Goal: Transaction & Acquisition: Purchase product/service

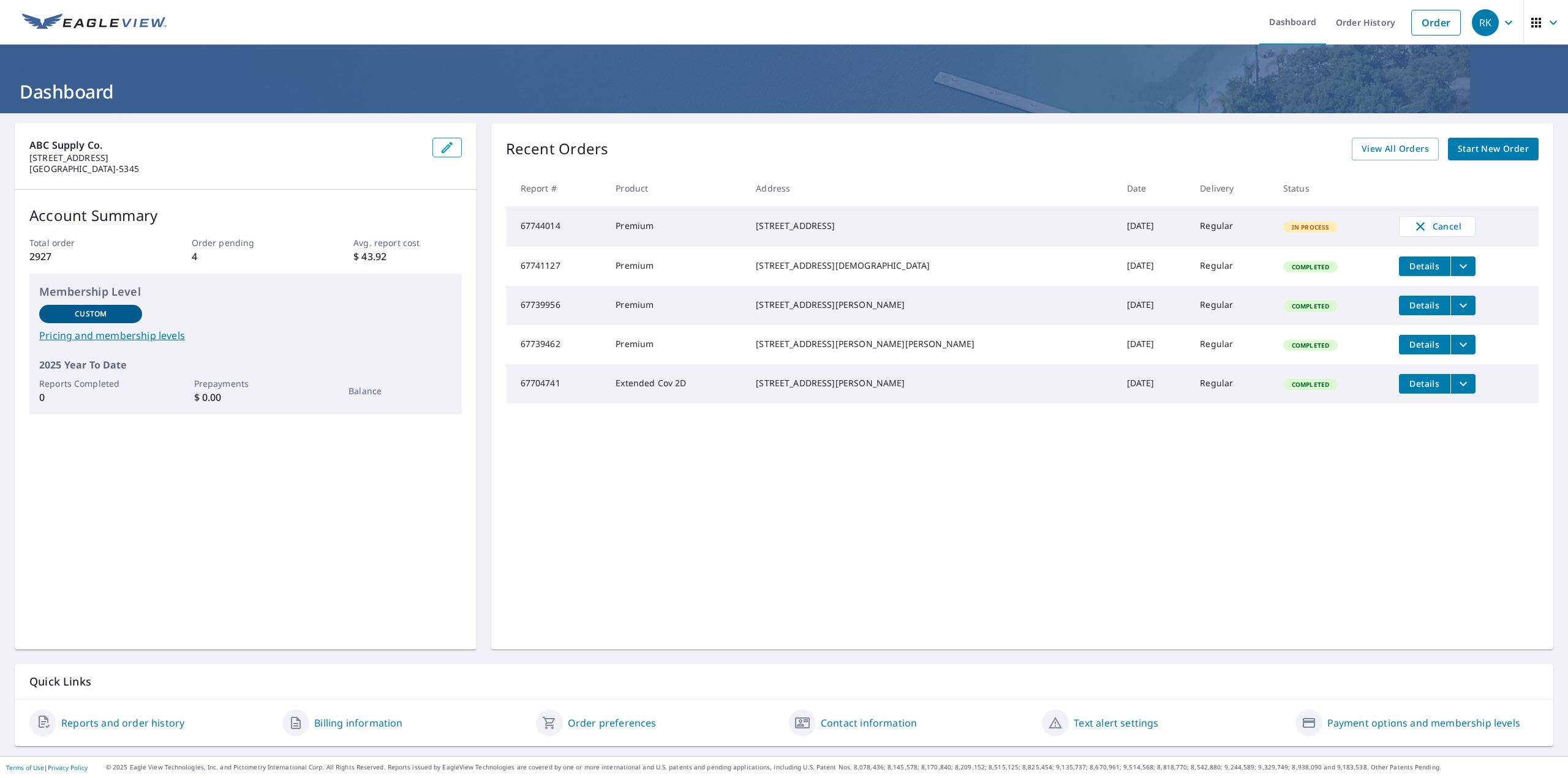
click at [1486, 146] on span "Start New Order" at bounding box center [1493, 149] width 71 height 16
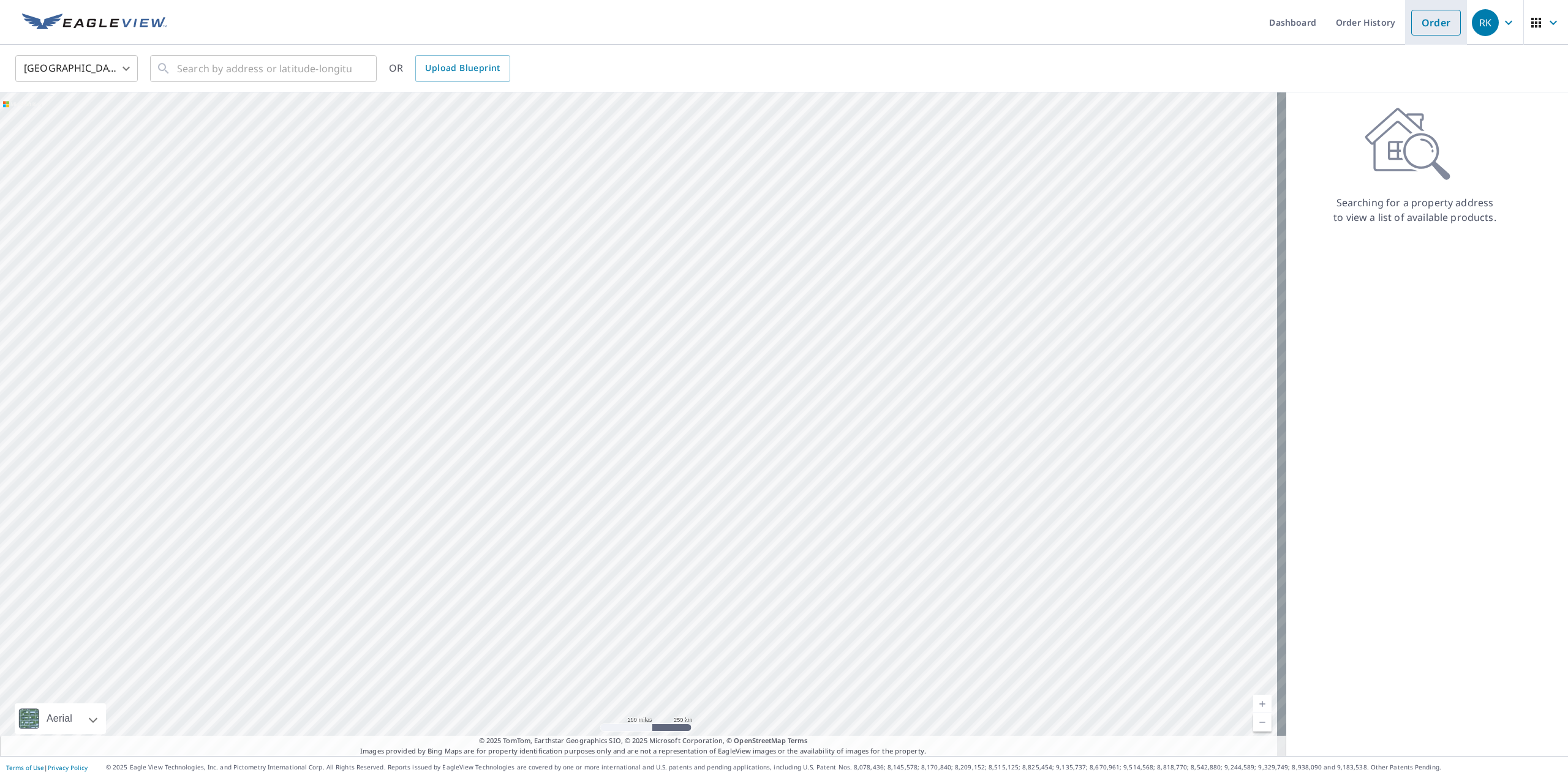
click at [1425, 26] on link "Order" at bounding box center [1436, 22] width 50 height 25
click at [301, 75] on input "text" at bounding box center [264, 68] width 175 height 35
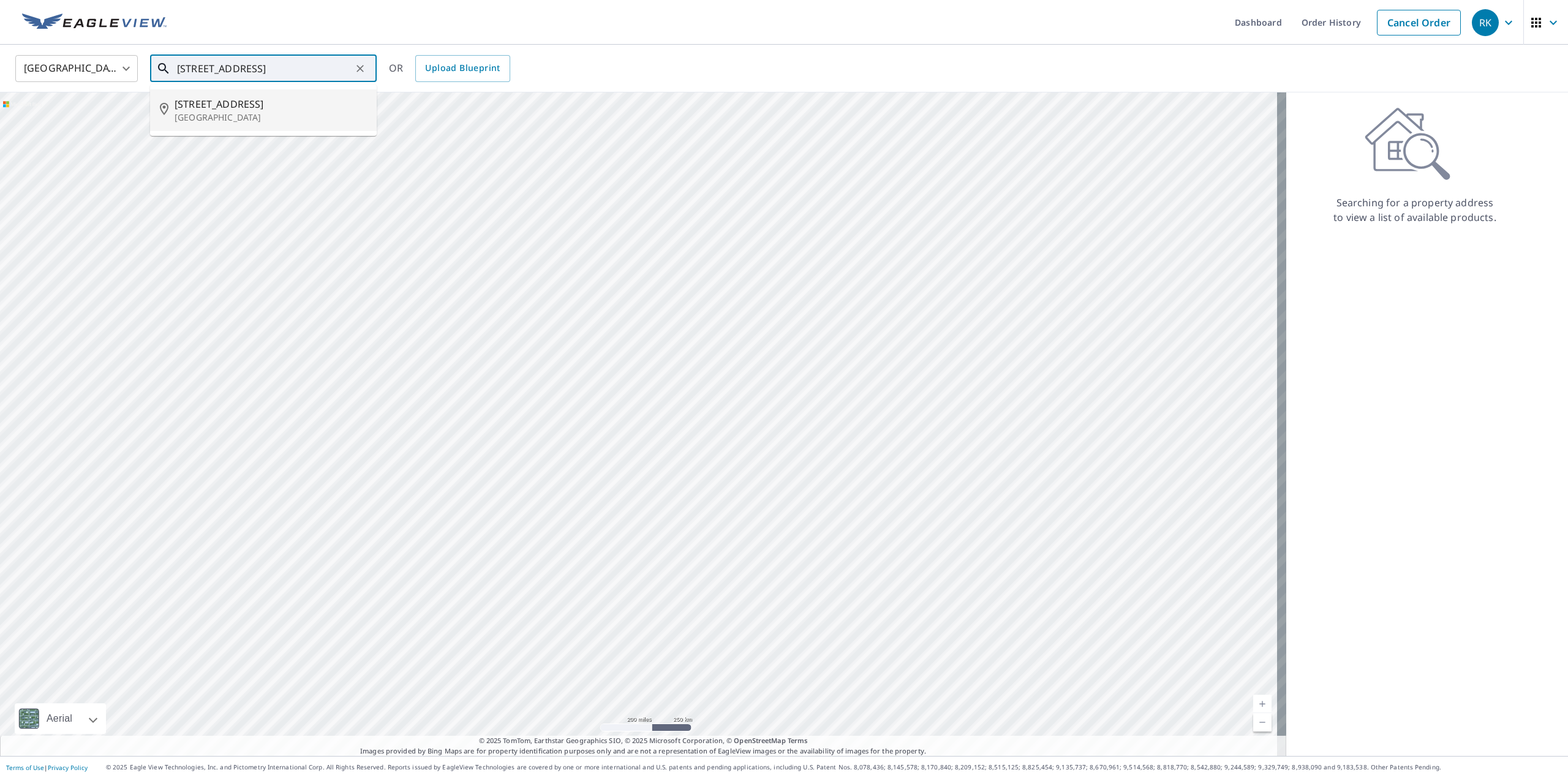
click at [289, 108] on span "[STREET_ADDRESS]" at bounding box center [270, 104] width 192 height 15
type input "[STREET_ADDRESS]"
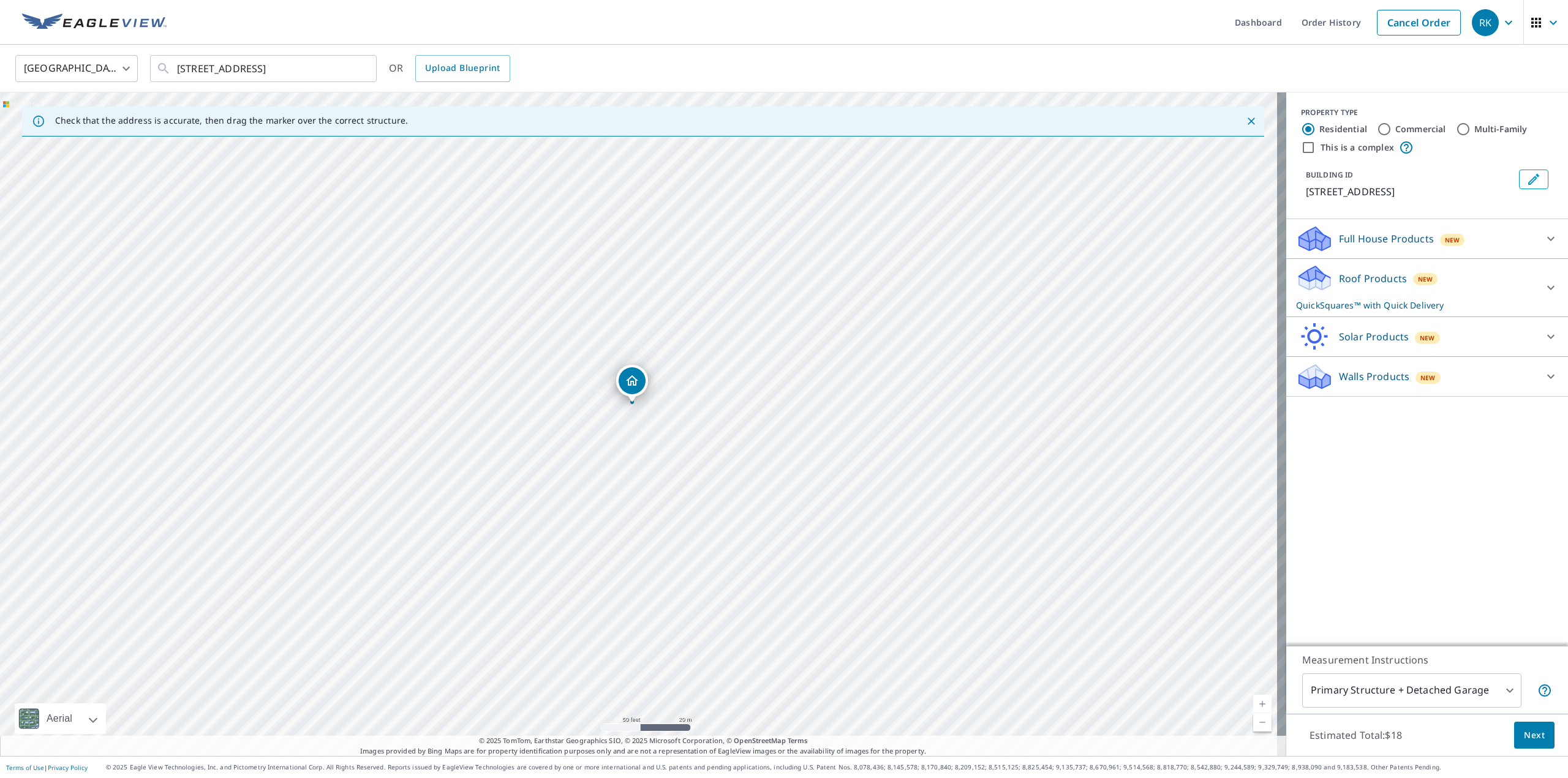
drag, startPoint x: 1411, startPoint y: 288, endPoint x: 1400, endPoint y: 291, distance: 11.4
click at [1413, 285] on div "New" at bounding box center [1425, 279] width 25 height 12
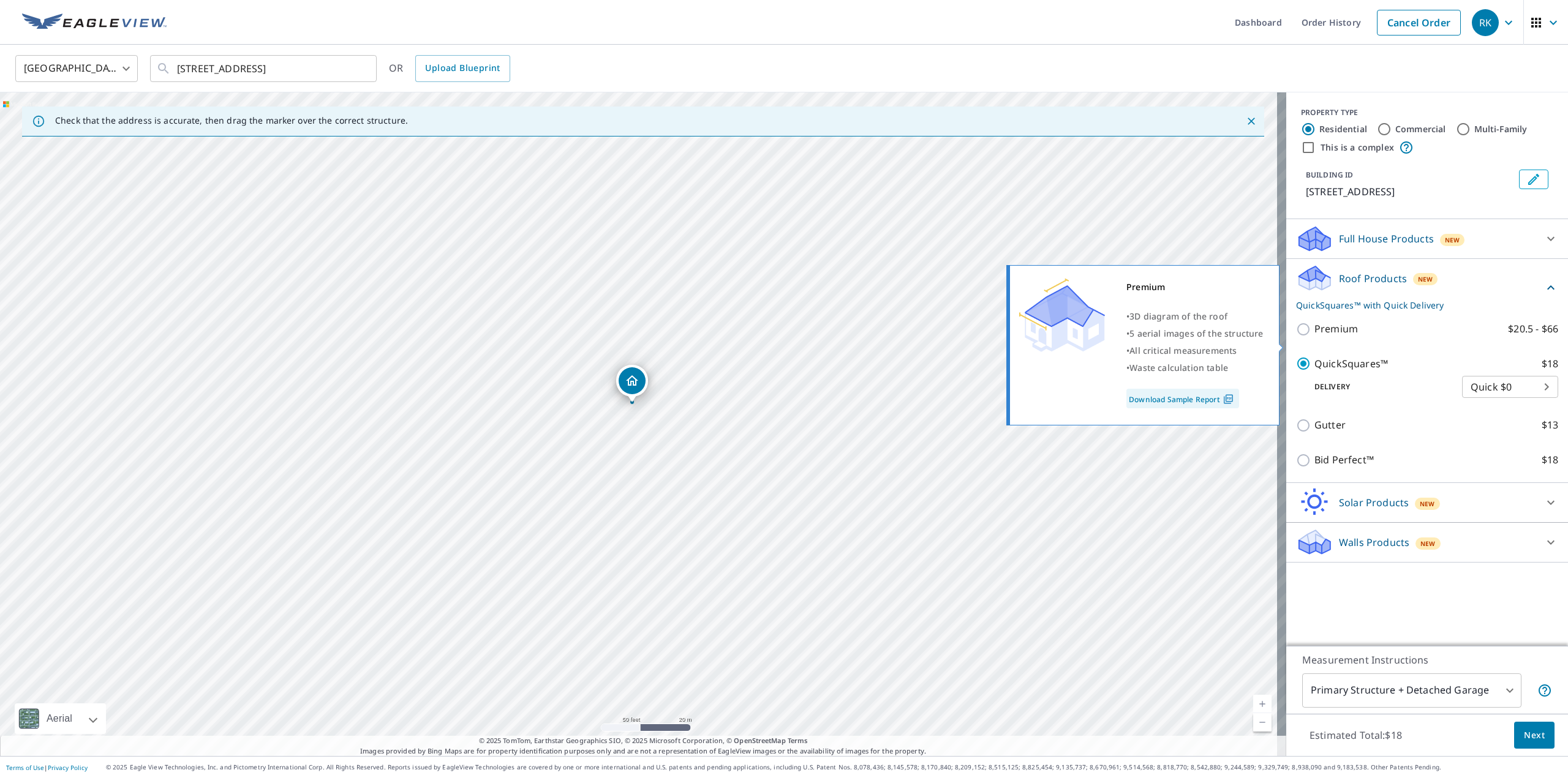
click at [1326, 337] on p "Premium" at bounding box center [1336, 329] width 44 height 16
click at [1315, 337] on input "Premium $20.5 - $66" at bounding box center [1305, 329] width 18 height 15
checkbox input "true"
checkbox input "false"
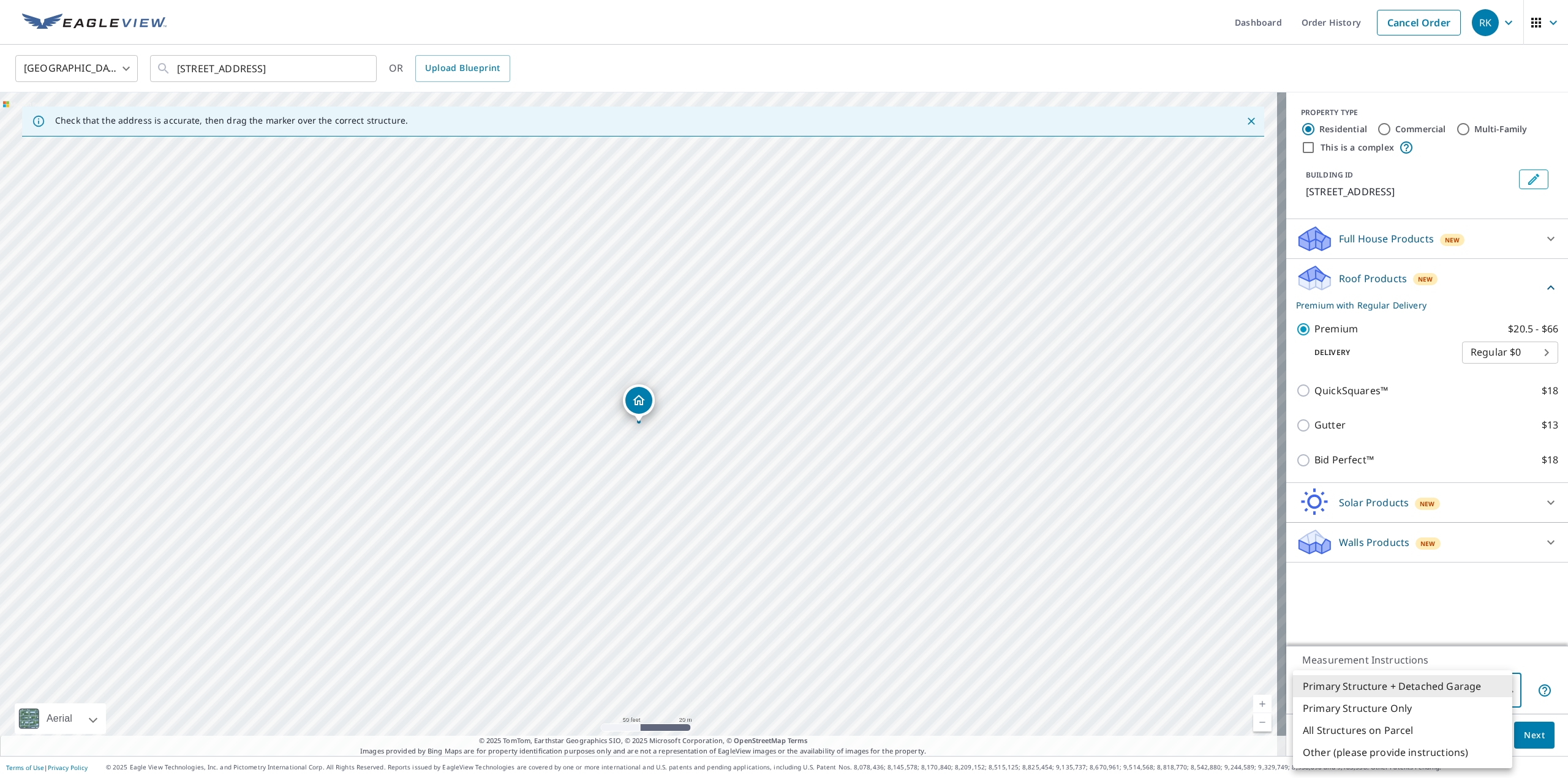
click at [1402, 703] on body "RK RK Dashboard Order History Cancel Order RK United States US ​ [STREET_ADDRES…" at bounding box center [784, 389] width 1568 height 778
click at [1391, 730] on li "All Structures on Parcel" at bounding box center [1403, 730] width 220 height 22
type input "3"
click at [1524, 740] on span "Next" at bounding box center [1534, 736] width 21 height 16
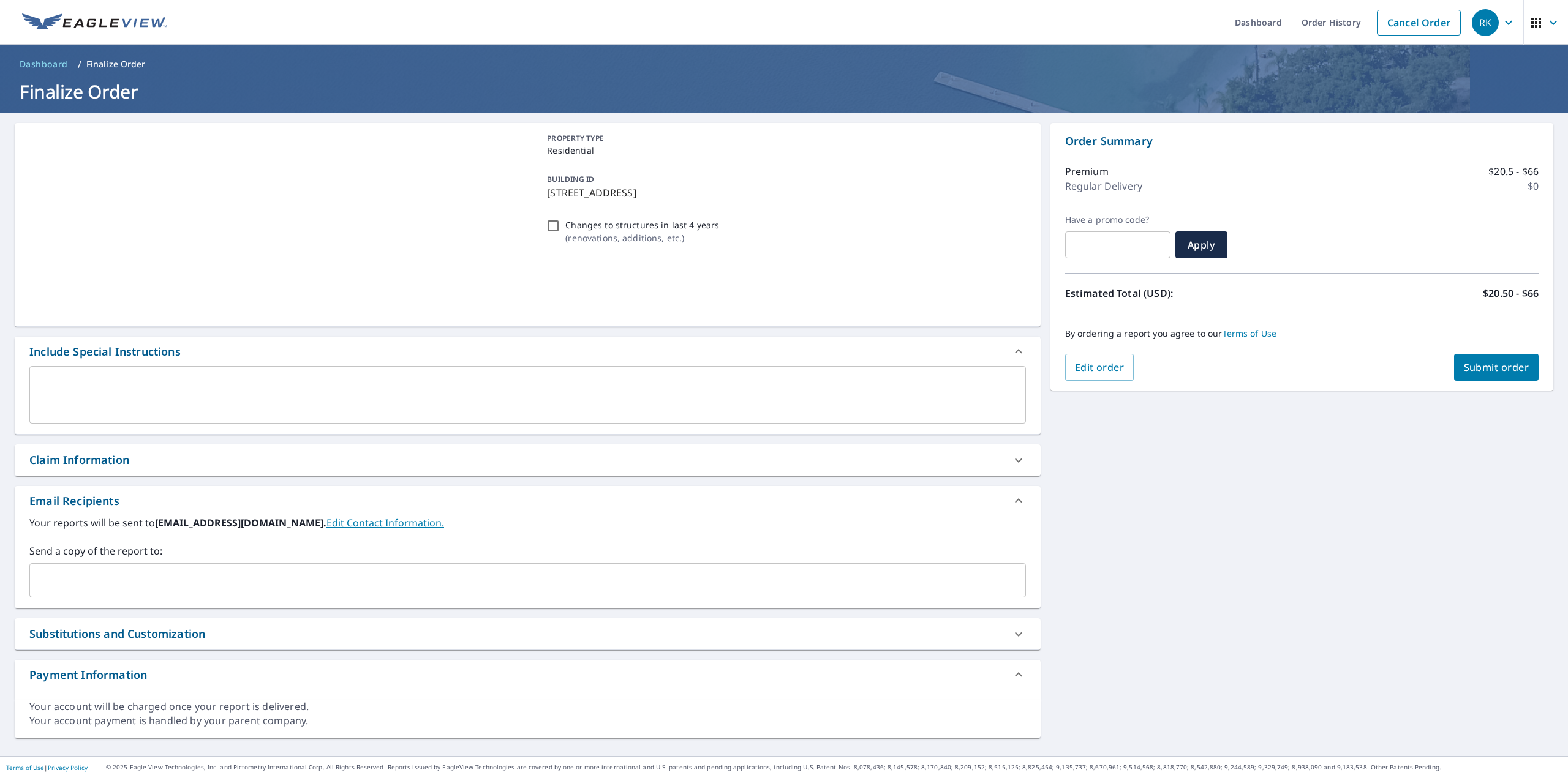
click at [286, 569] on input "text" at bounding box center [519, 580] width 967 height 23
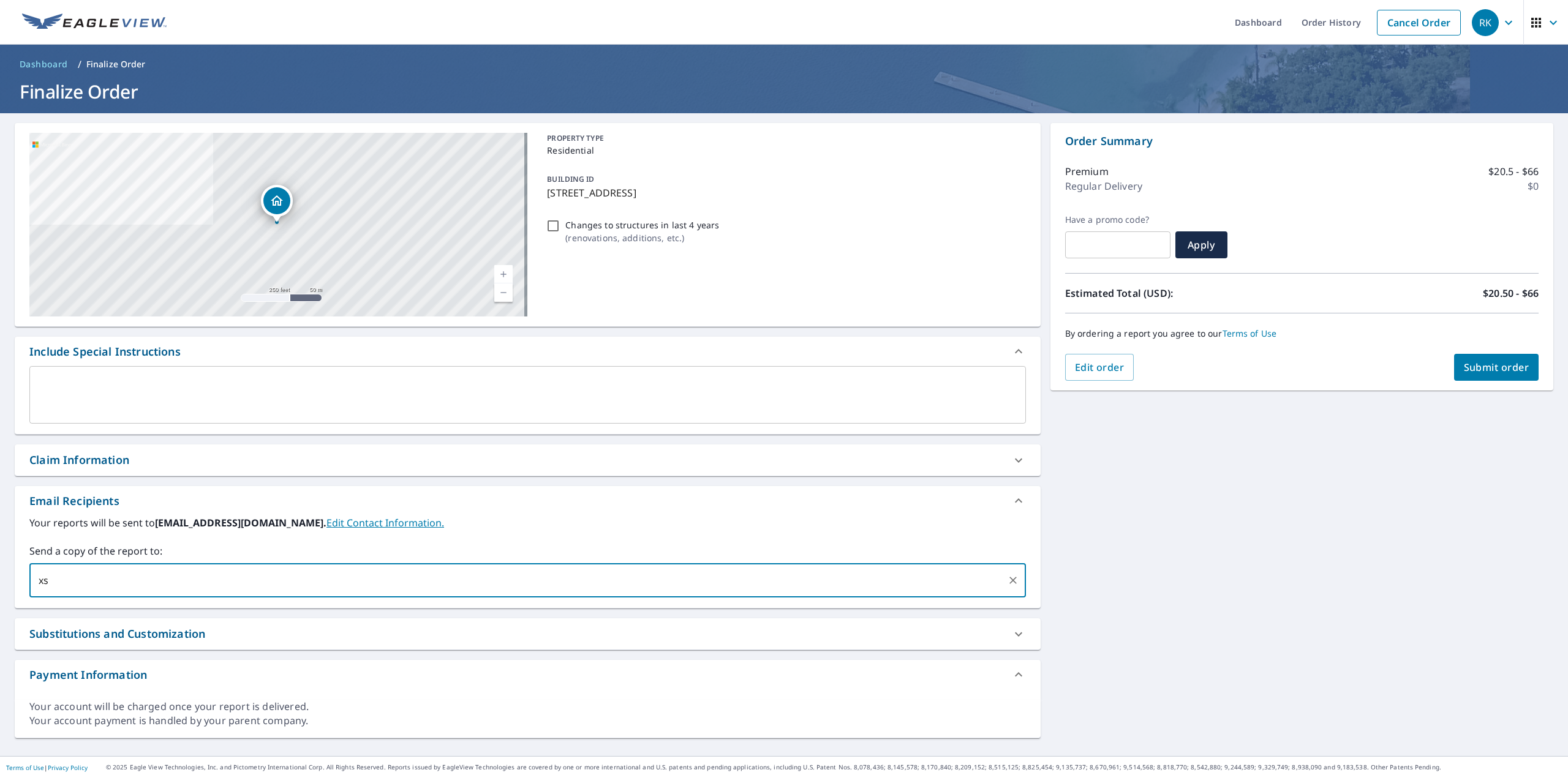
type input "x"
type input "[PERSON_NAME][EMAIL_ADDRESS][PERSON_NAME][DOMAIN_NAME]"
click at [1034, 538] on div "[STREET_ADDRESS] Aerial Road A standard road map Aerial A detailed look from ab…" at bounding box center [784, 434] width 1568 height 643
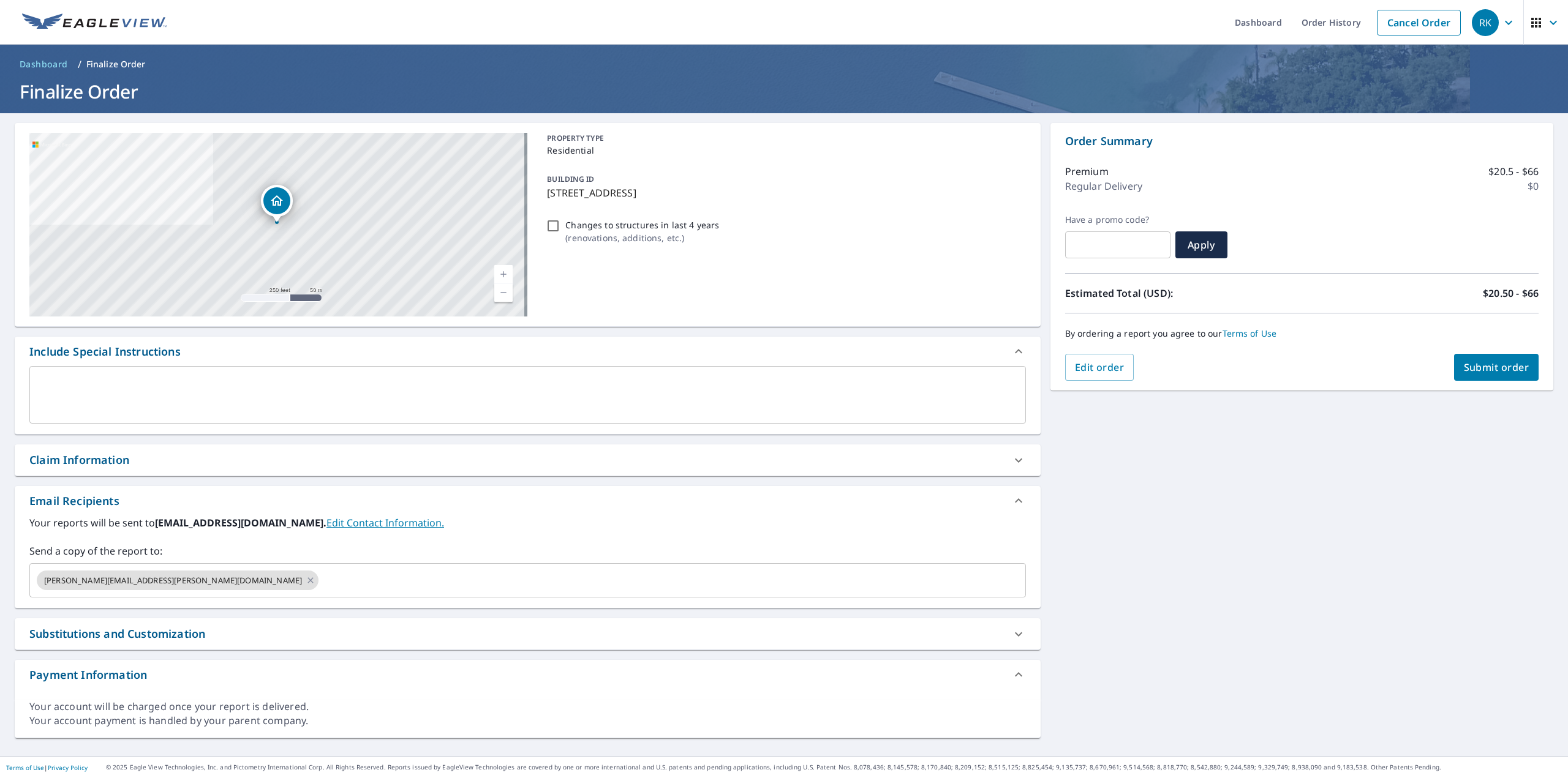
click at [1513, 374] on button "Submit order" at bounding box center [1496, 367] width 85 height 27
checkbox input "true"
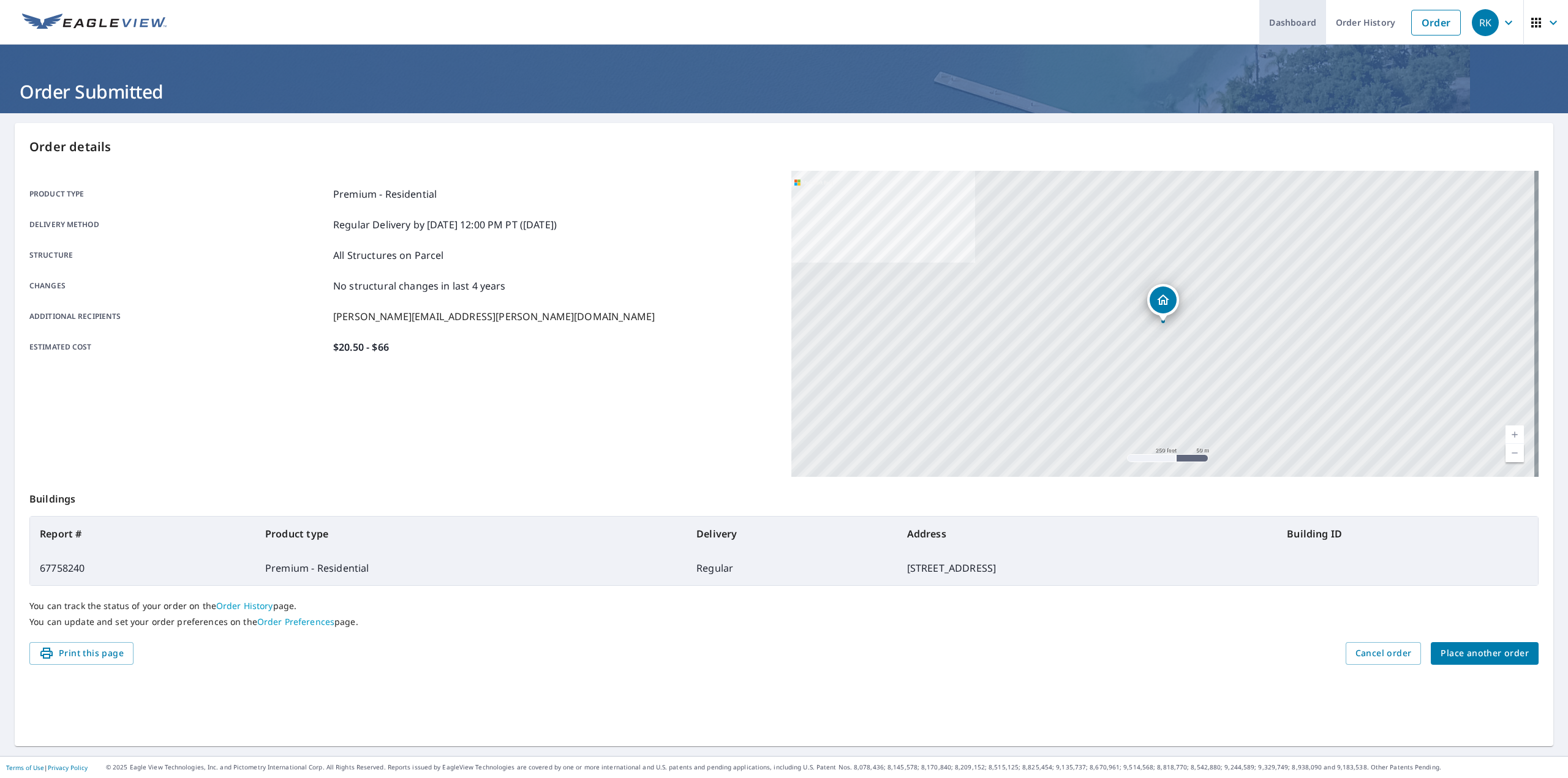
click at [1289, 19] on link "Dashboard" at bounding box center [1292, 22] width 66 height 45
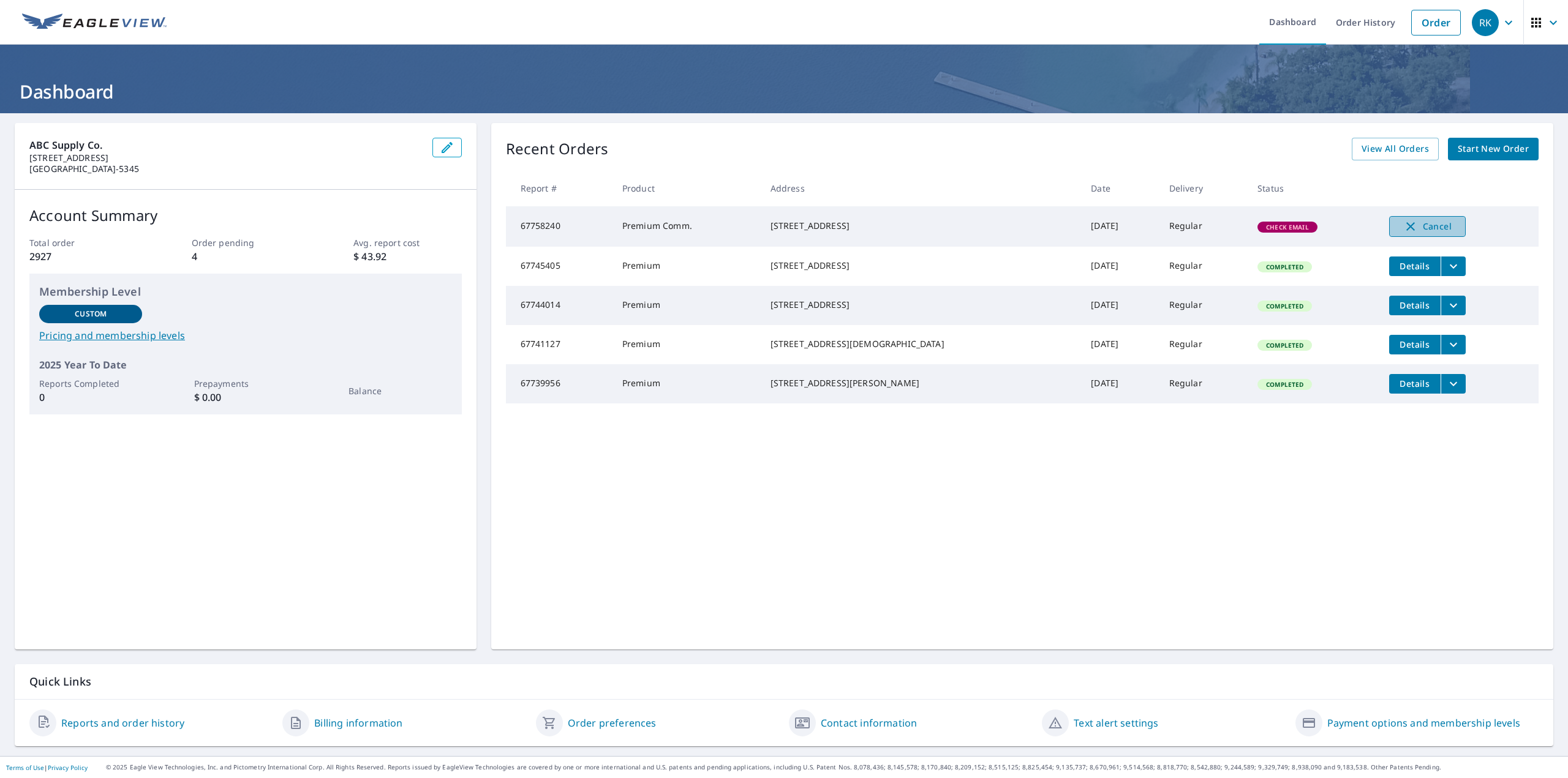
click at [1412, 223] on span "Cancel" at bounding box center [1427, 227] width 51 height 15
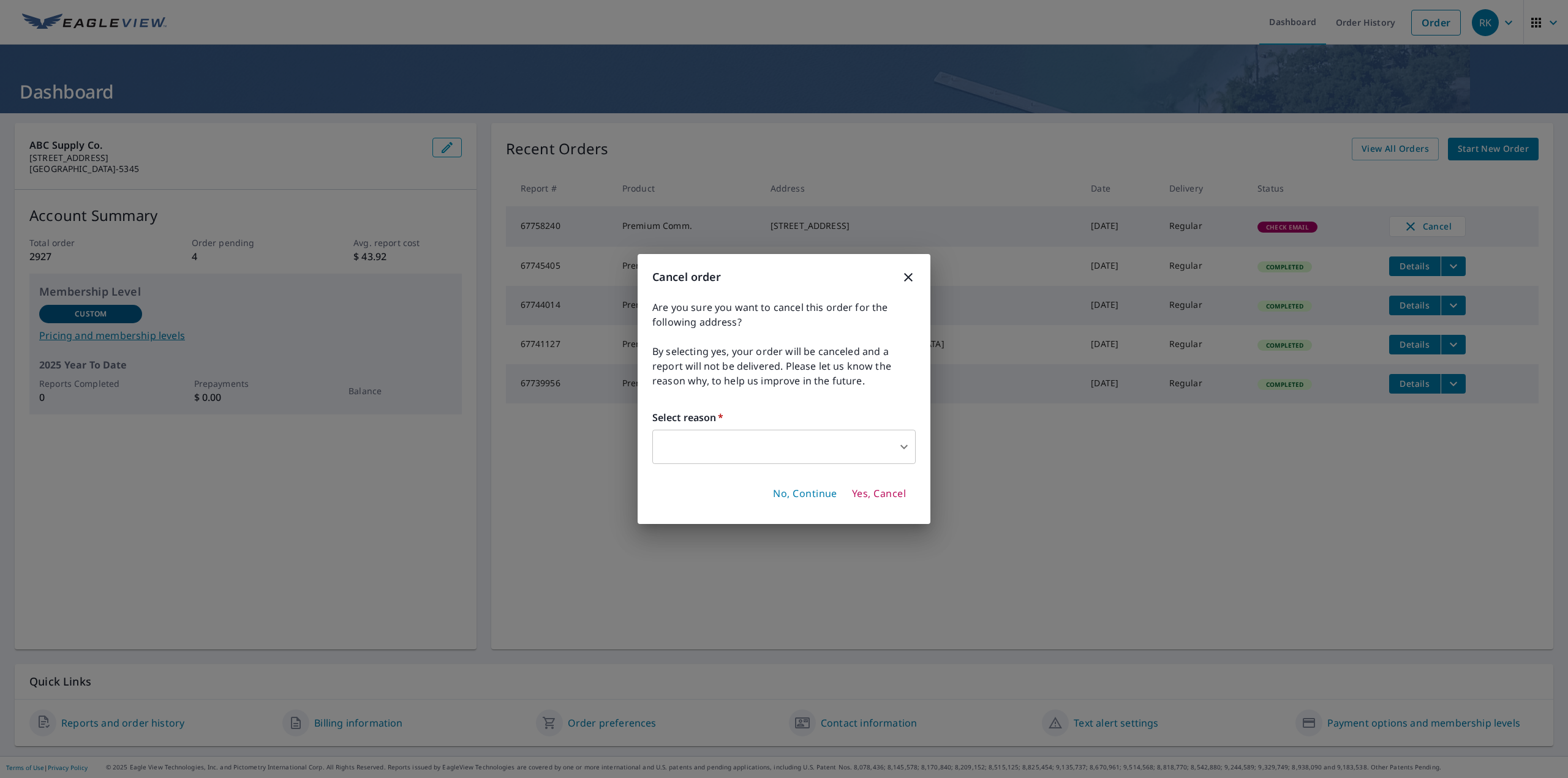
click at [889, 462] on body "RK RK Dashboard Order History Order RK Dashboard ABC Supply Co. [STREET_ADDRESS…" at bounding box center [784, 389] width 1568 height 778
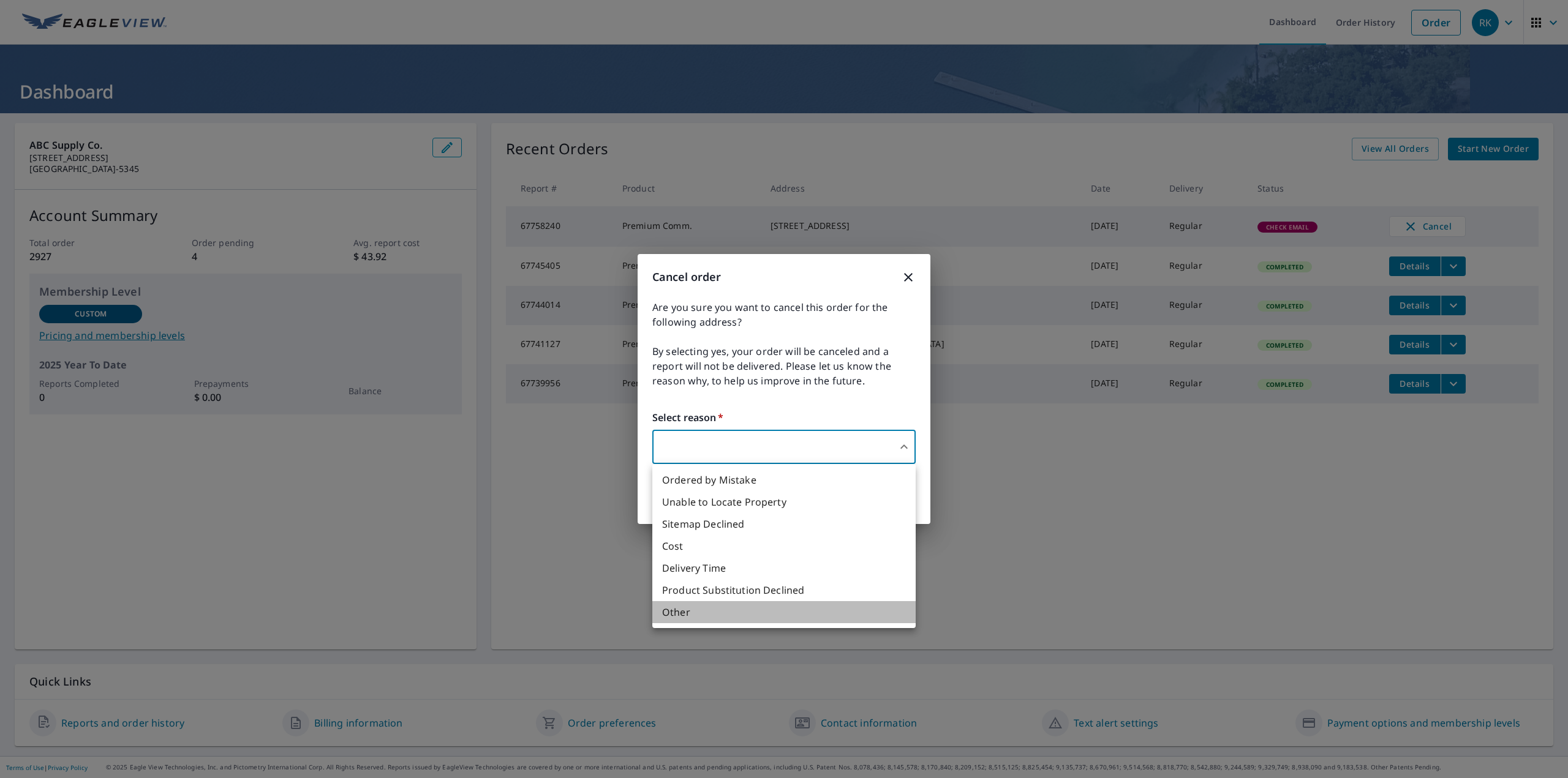
click at [733, 616] on li "Other" at bounding box center [784, 612] width 263 height 22
type input "36"
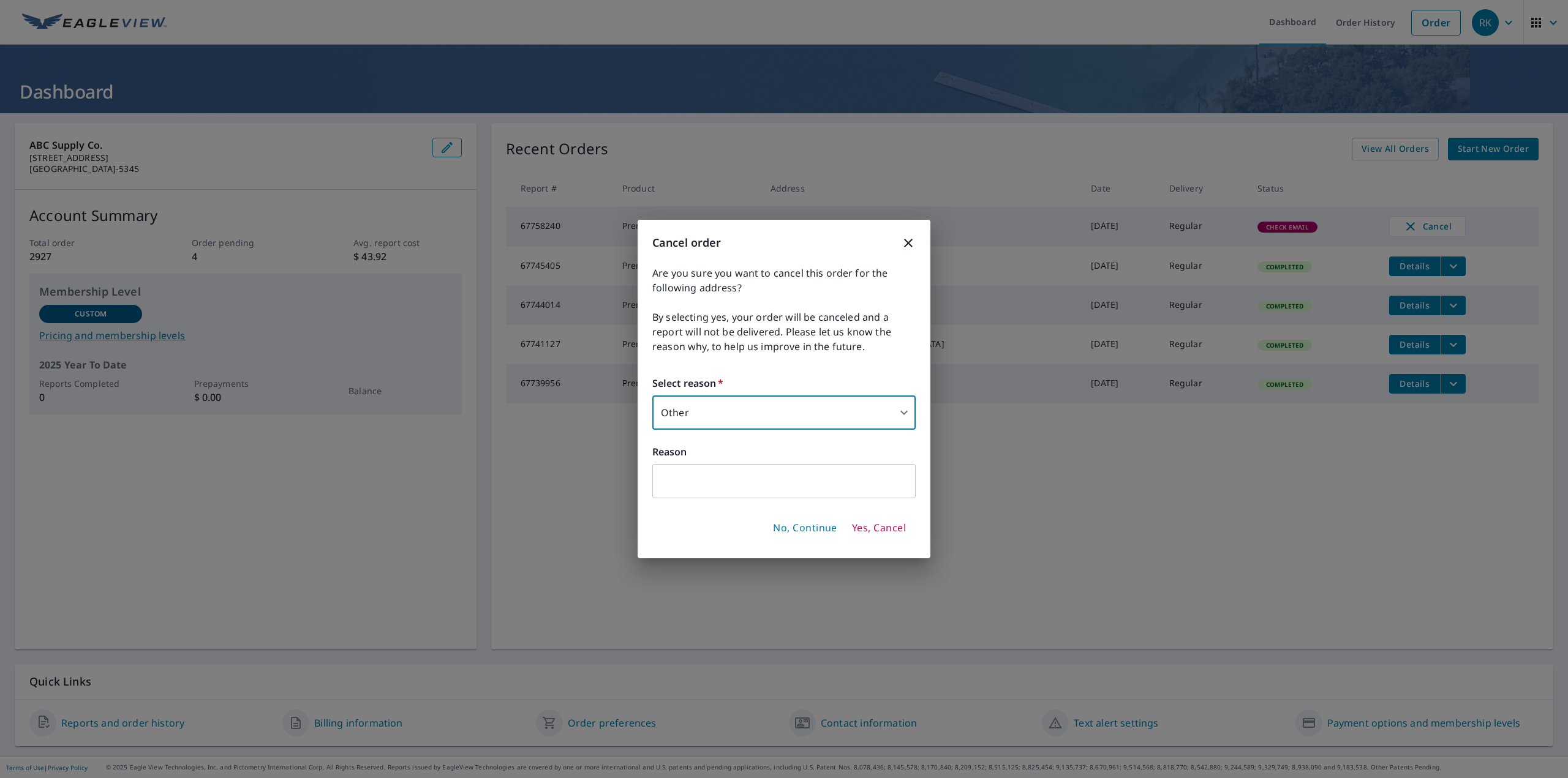
click at [876, 529] on span "Yes, Cancel" at bounding box center [879, 528] width 54 height 14
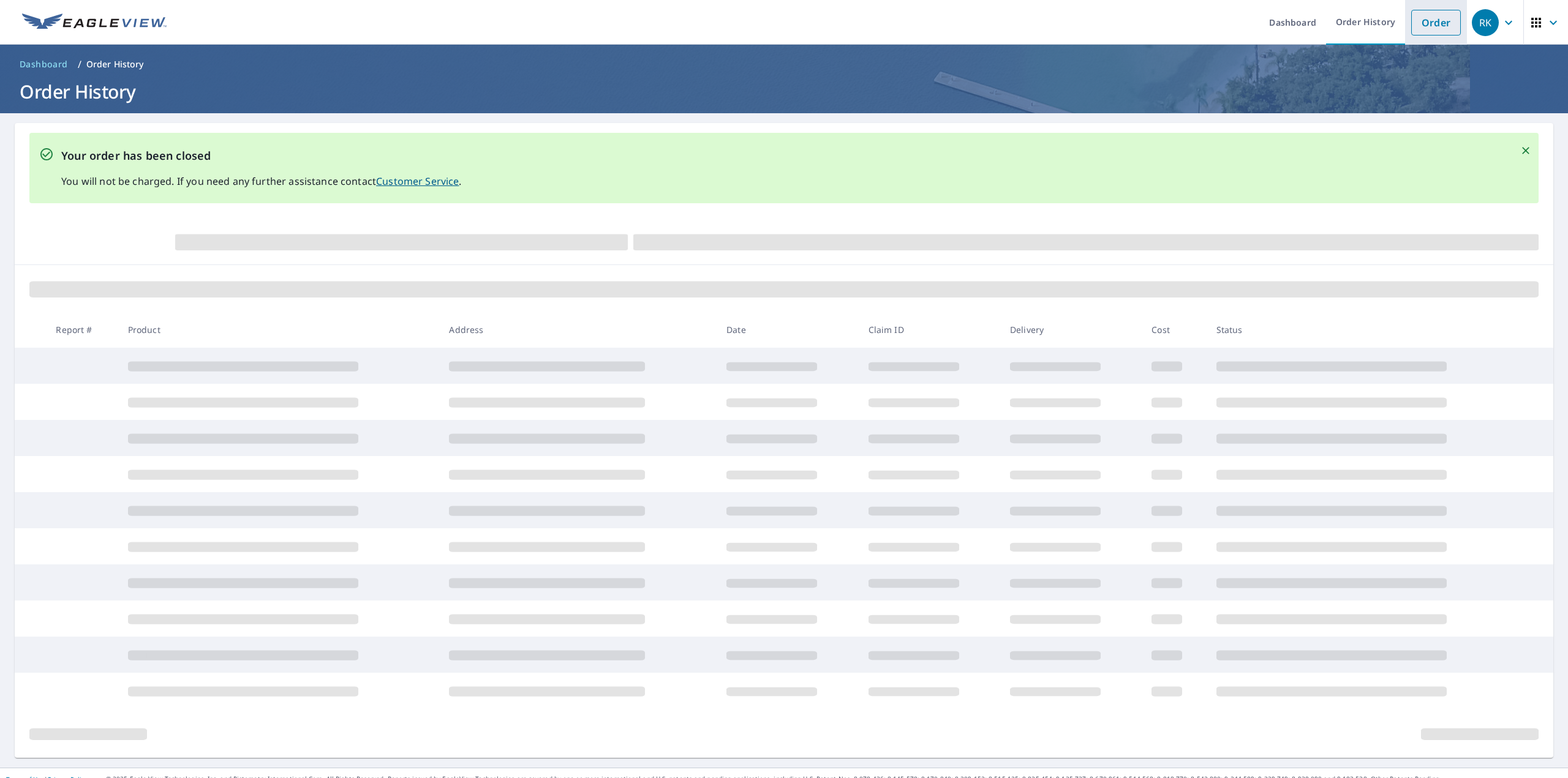
click at [1434, 25] on link "Order" at bounding box center [1436, 22] width 50 height 25
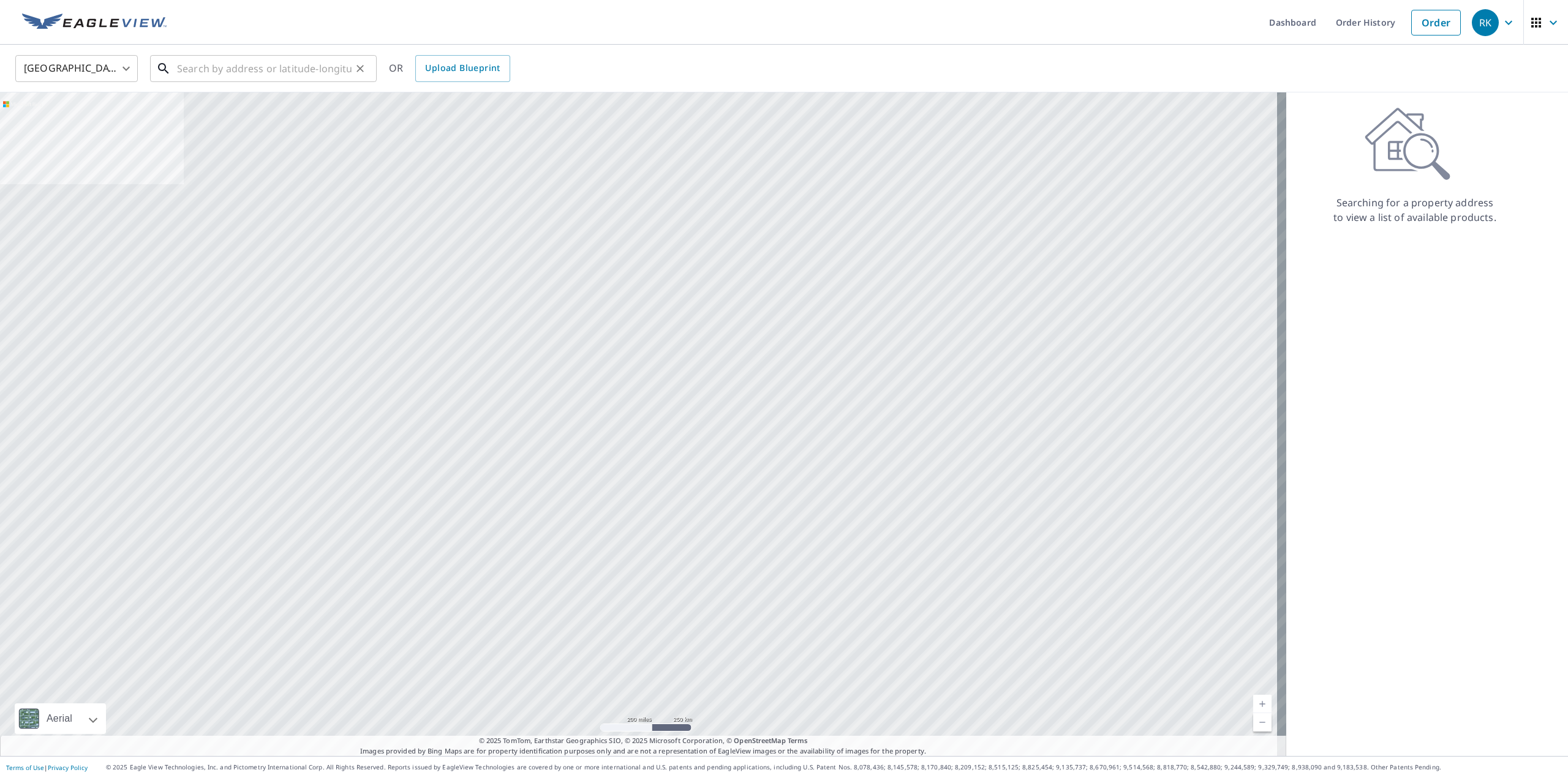
click at [233, 66] on input "text" at bounding box center [264, 68] width 175 height 35
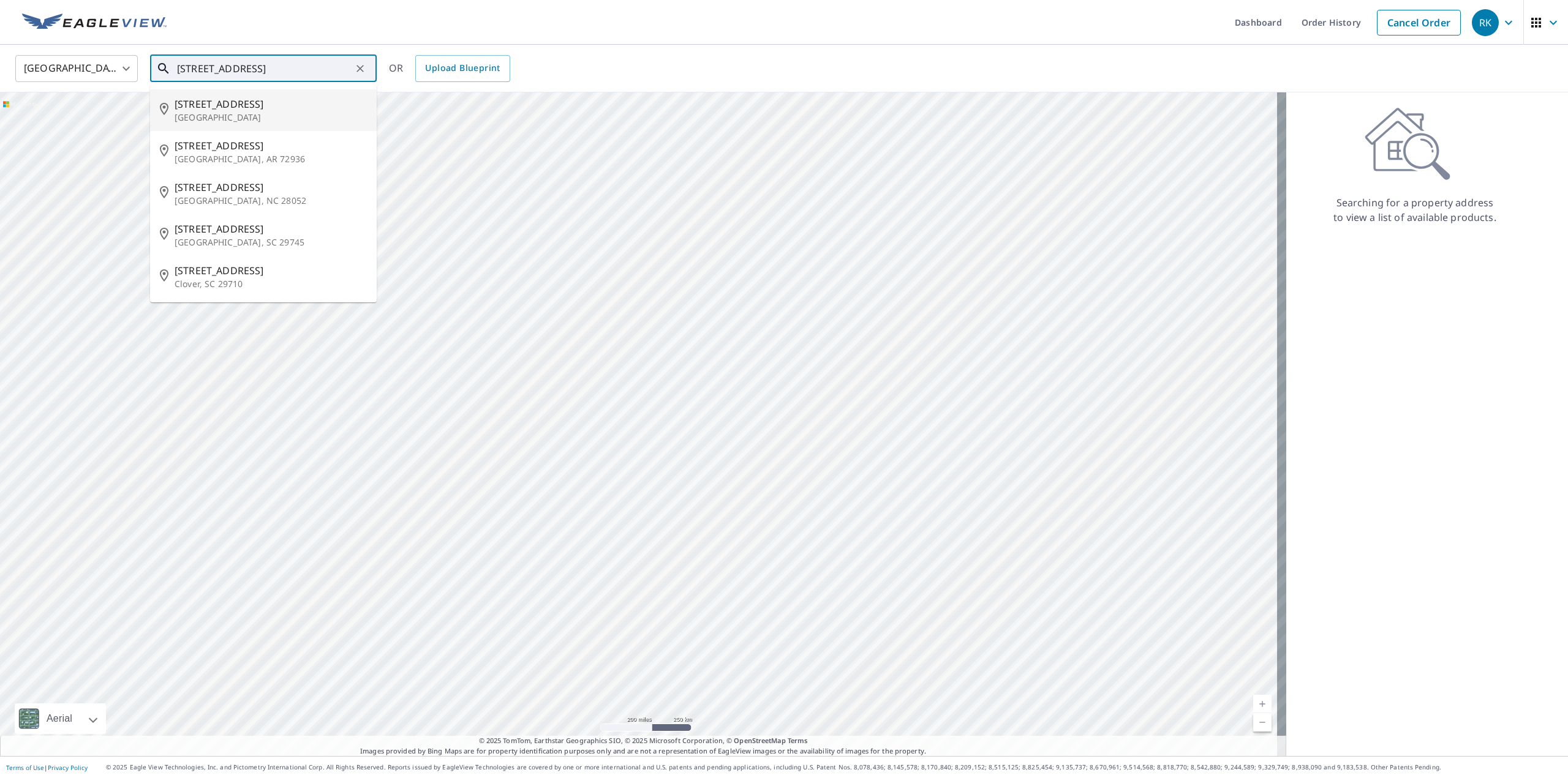
click at [238, 101] on span "[STREET_ADDRESS]" at bounding box center [270, 104] width 192 height 15
type input "[STREET_ADDRESS]"
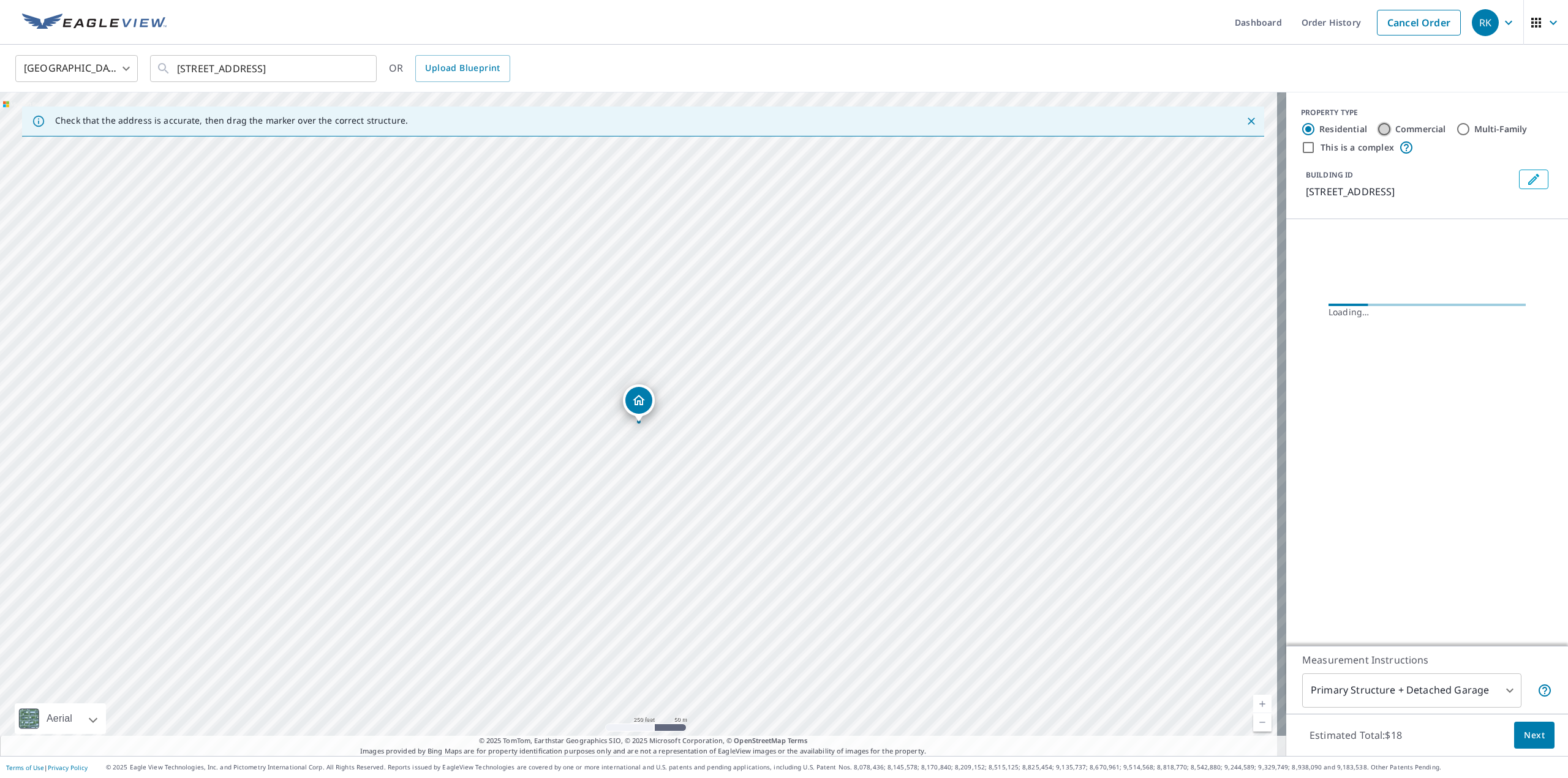
click at [1378, 128] on input "Commercial" at bounding box center [1384, 129] width 15 height 15
radio input "true"
type input "4"
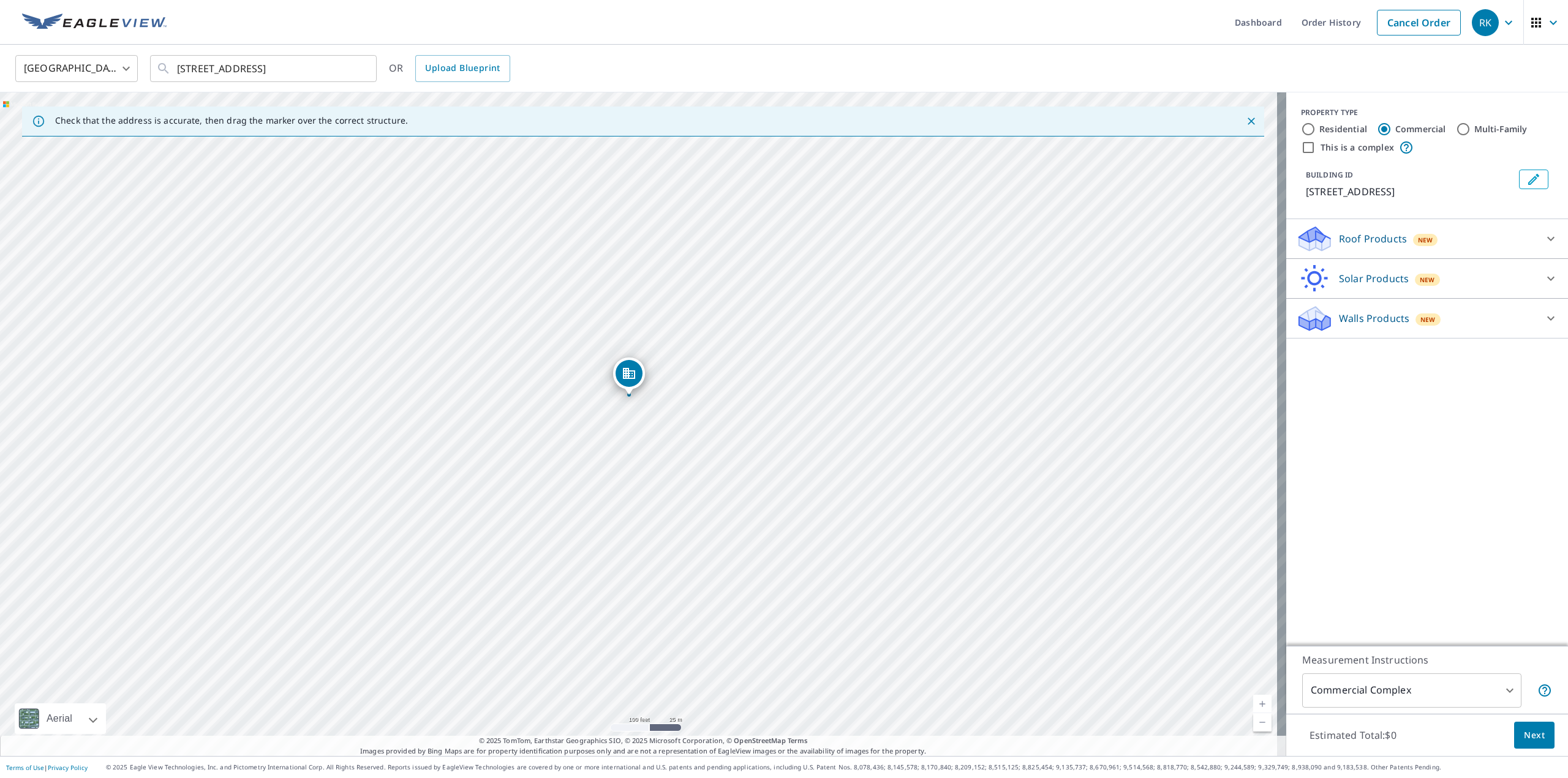
click at [1369, 246] on p "Roof Products" at bounding box center [1373, 238] width 68 height 15
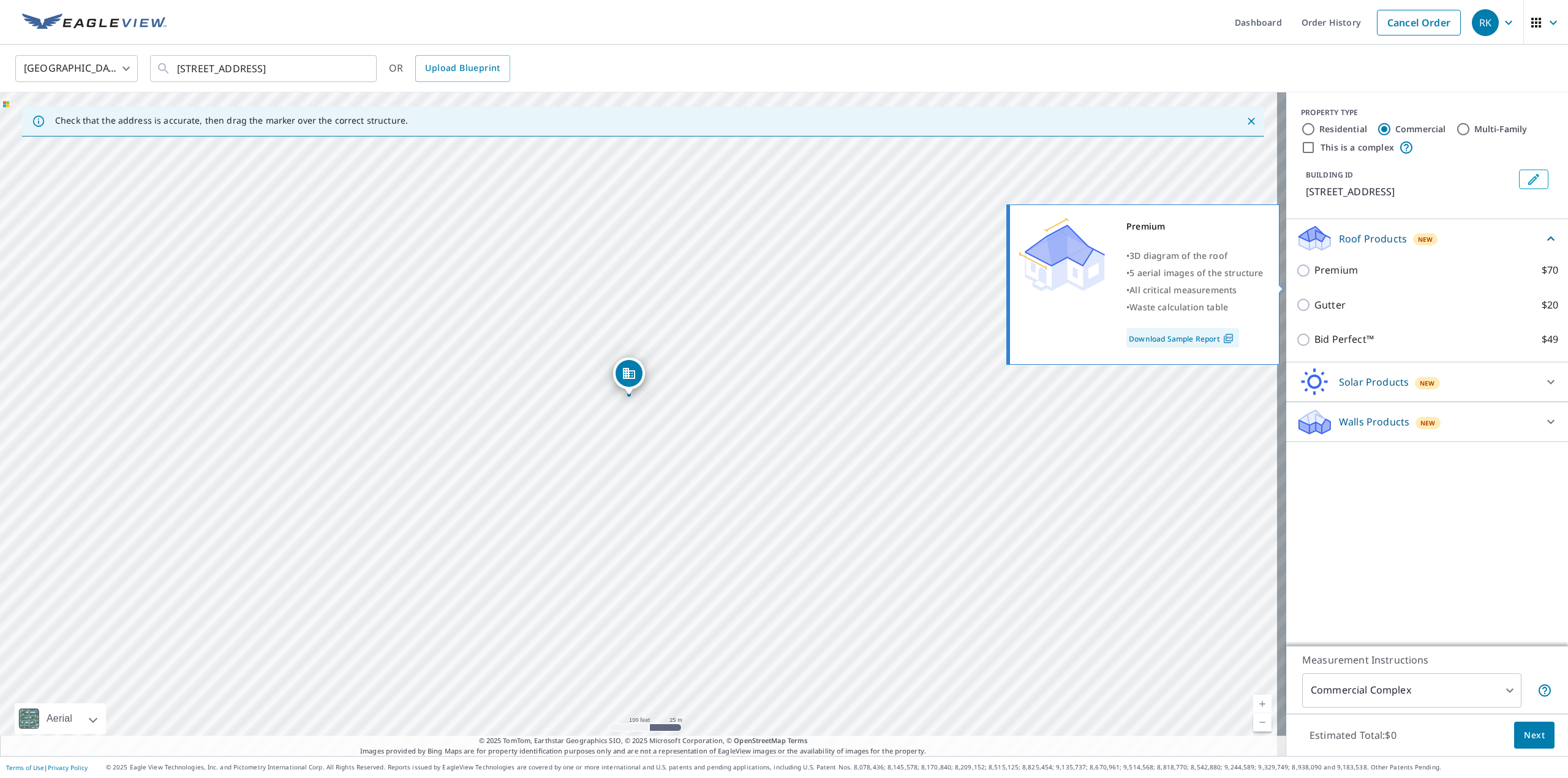
click at [1315, 278] on p "Premium" at bounding box center [1336, 270] width 44 height 16
click at [1315, 278] on input "Premium $70" at bounding box center [1305, 270] width 18 height 15
checkbox input "true"
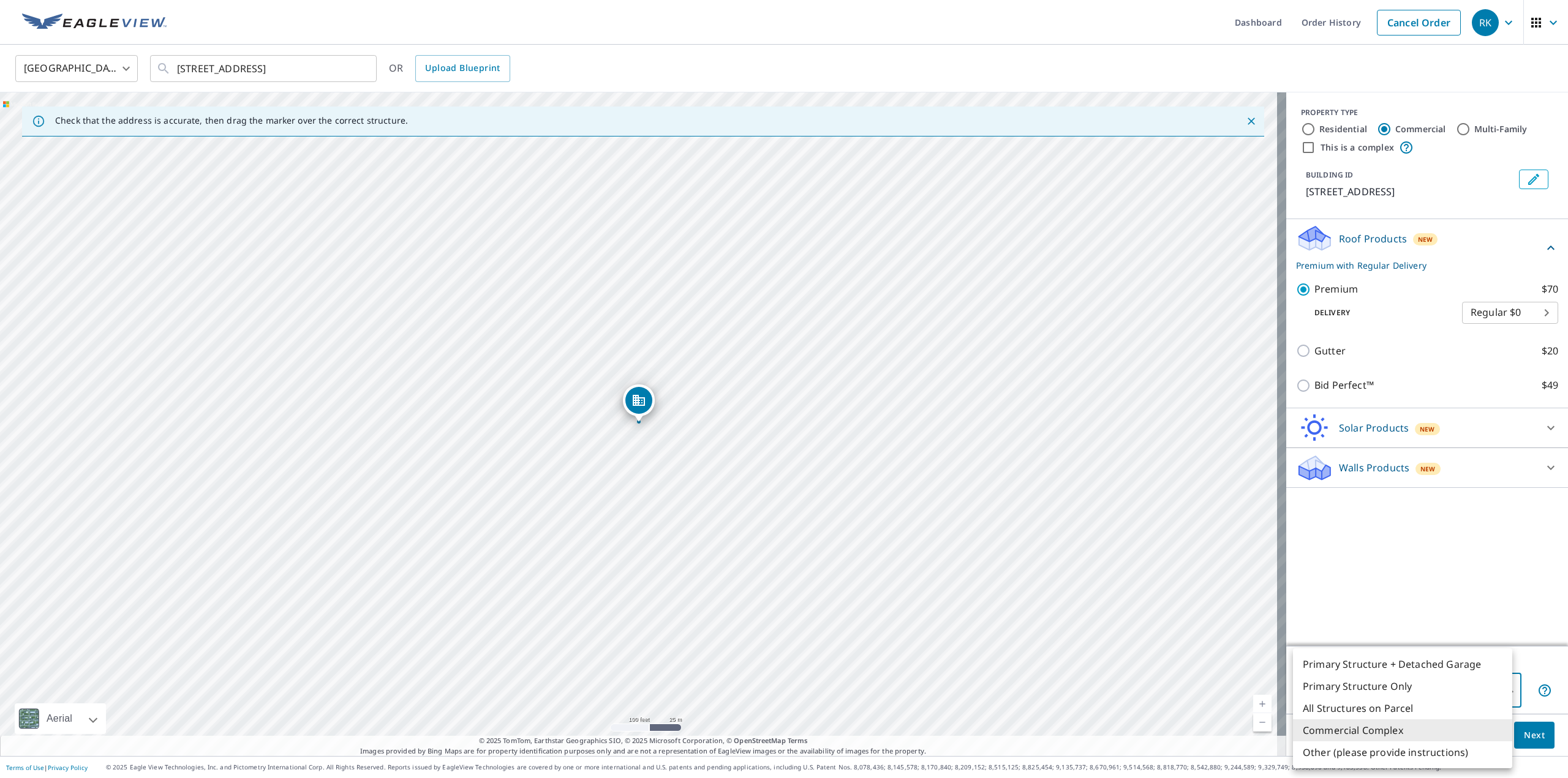
click at [1445, 684] on body "RK RK Dashboard Order History Cancel Order RK United States US ​ [STREET_ADDRES…" at bounding box center [784, 389] width 1568 height 778
click at [1532, 730] on div at bounding box center [784, 389] width 1568 height 778
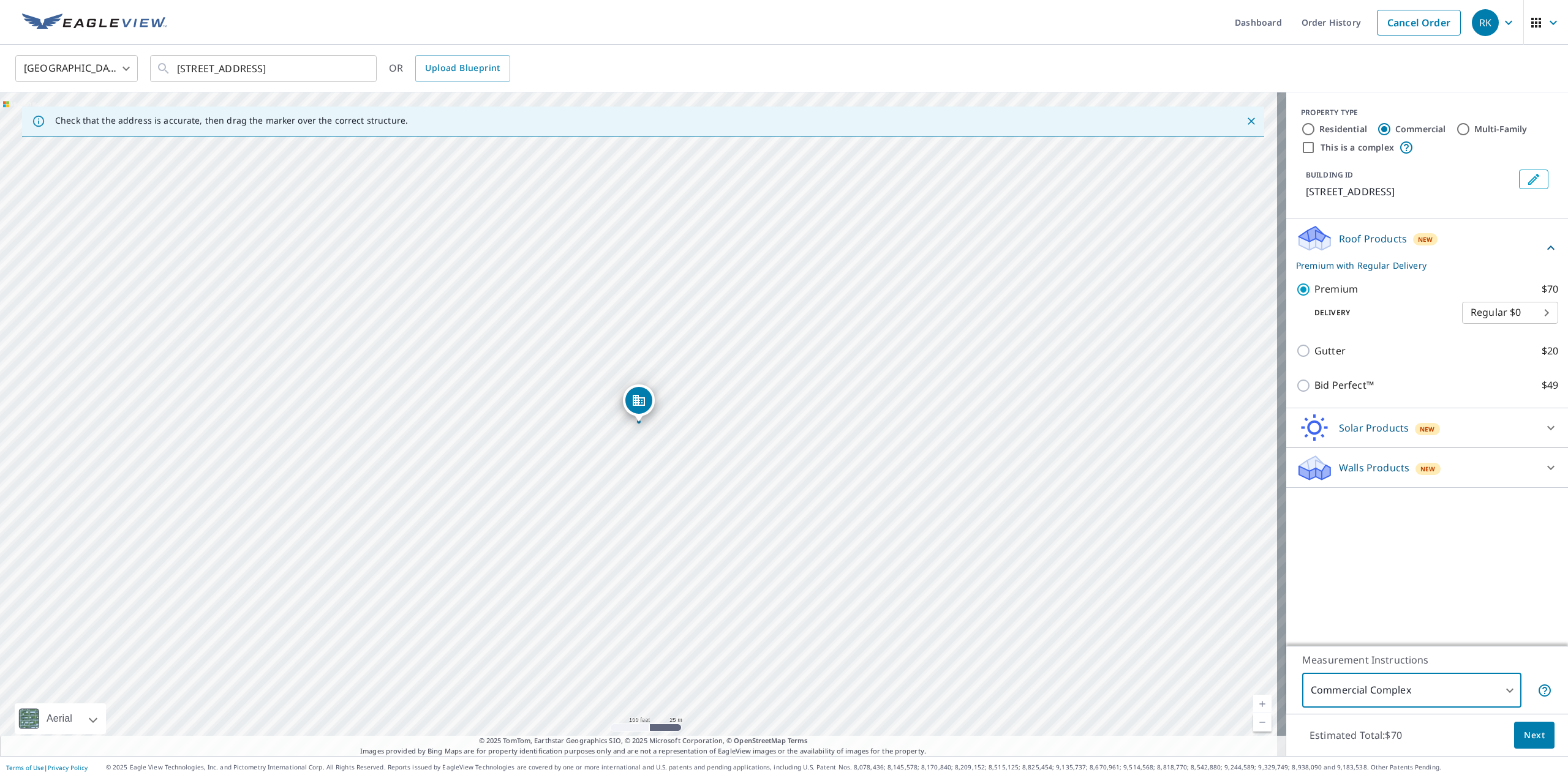
click at [1532, 739] on span "Next" at bounding box center [1534, 736] width 21 height 16
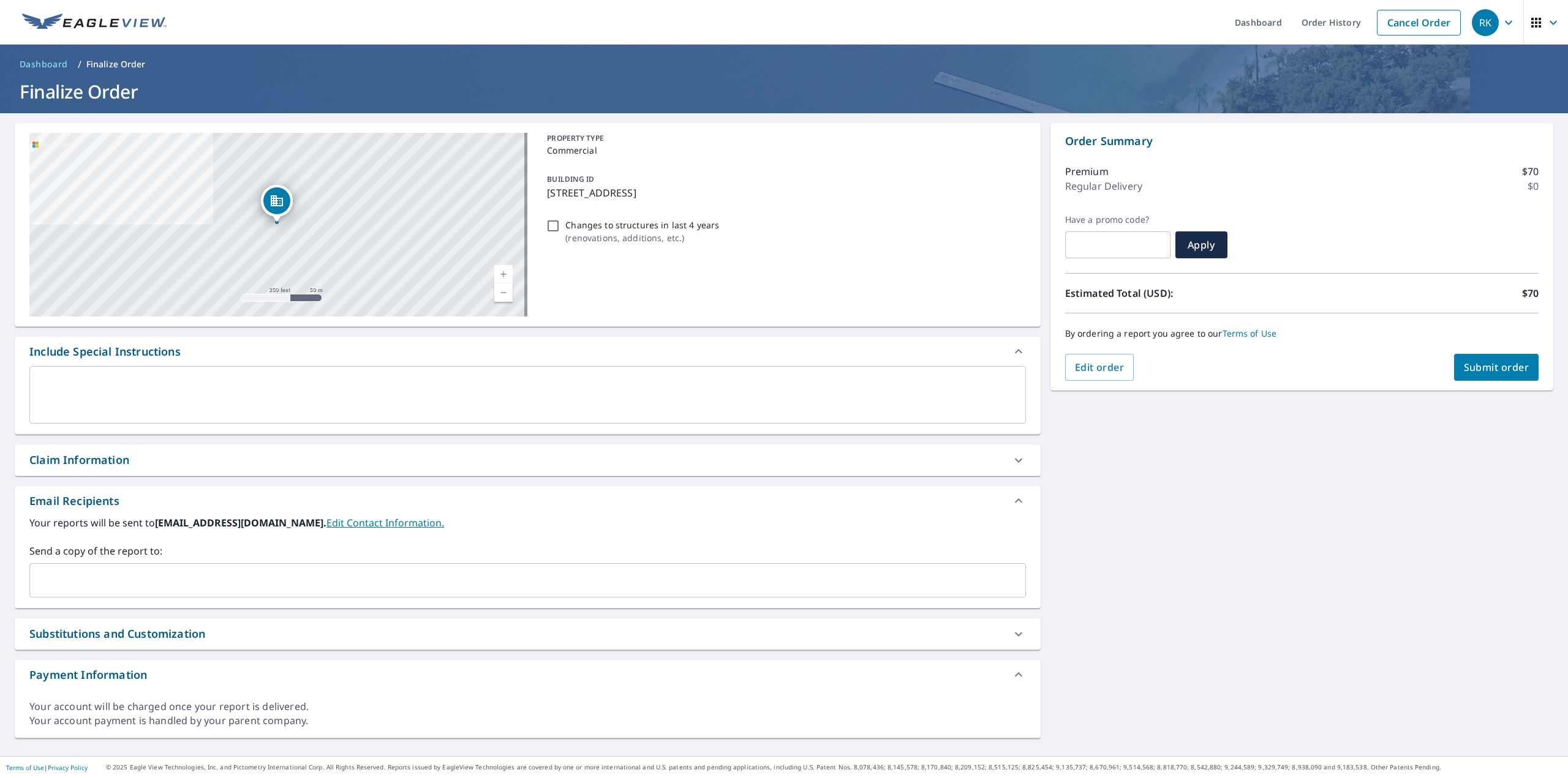
click at [154, 576] on input "text" at bounding box center [519, 580] width 967 height 23
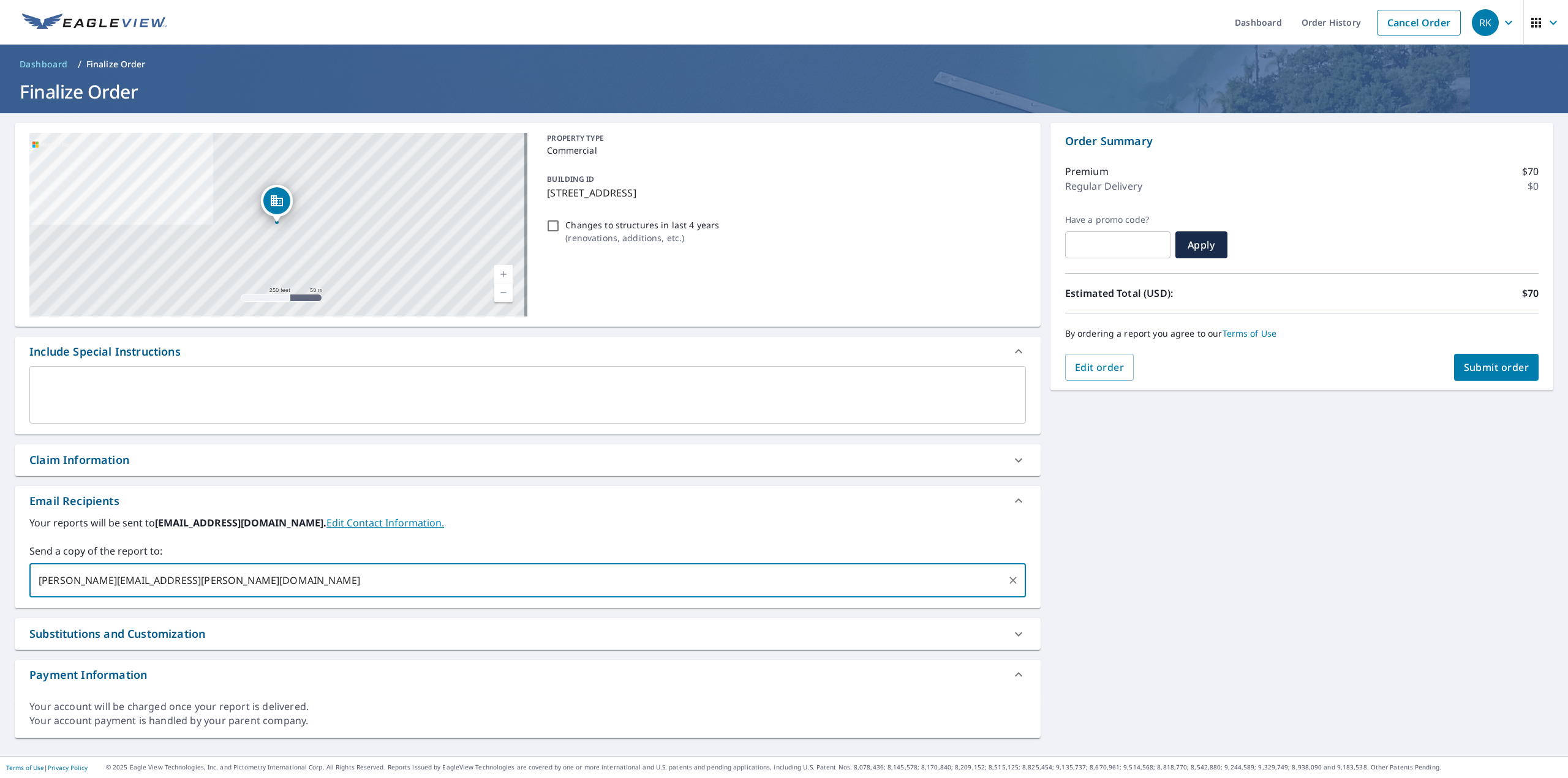
type input "[PERSON_NAME][EMAIL_ADDRESS][PERSON_NAME][DOMAIN_NAME]"
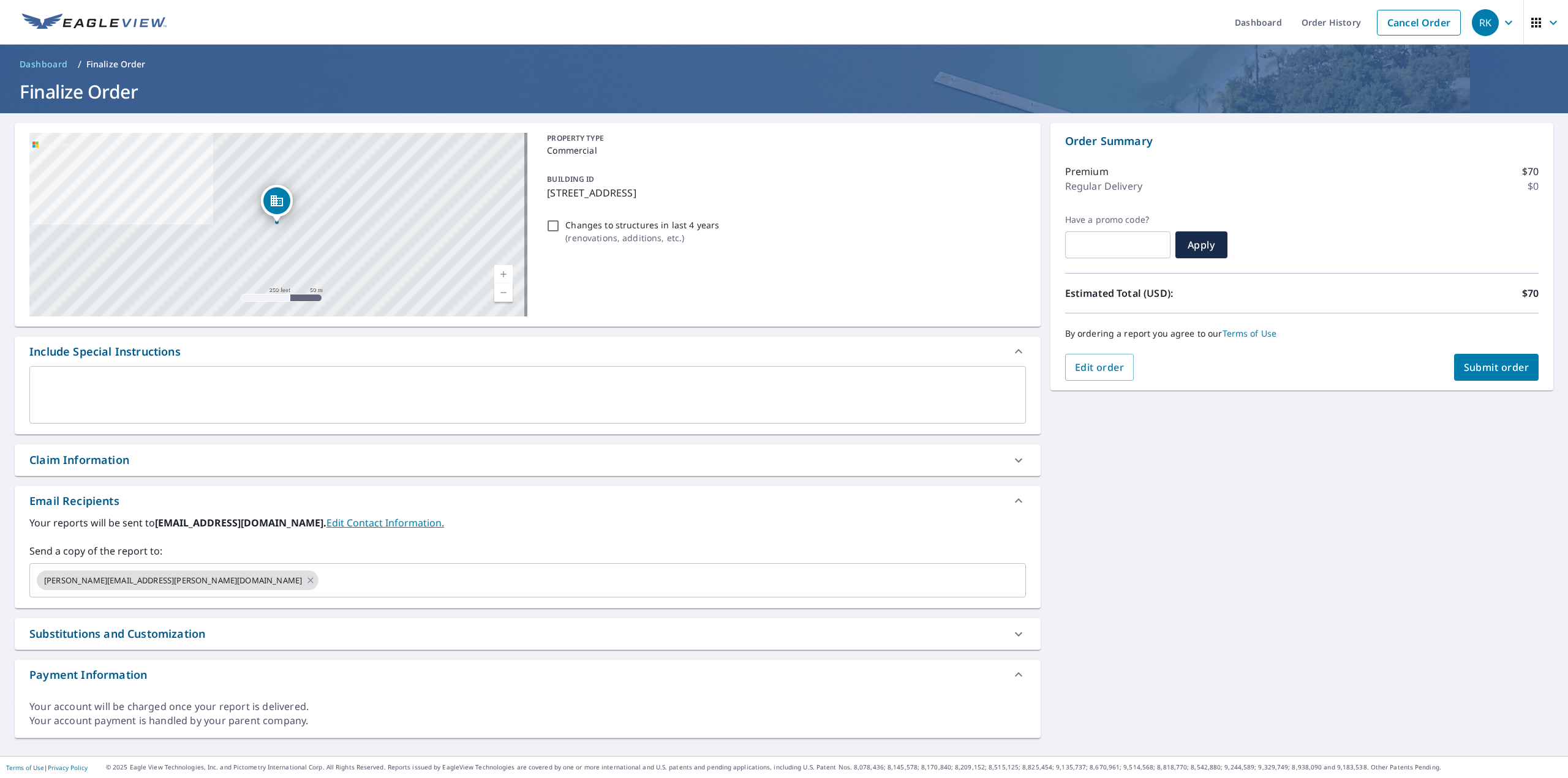
click at [1025, 554] on div "Your reports will be sent to [EMAIL_ADDRESS][DOMAIN_NAME]. Edit Contact Informa…" at bounding box center [528, 562] width 1026 height 92
click at [1499, 378] on button "Submit order" at bounding box center [1496, 367] width 85 height 27
checkbox input "true"
